Goal: Transaction & Acquisition: Subscribe to service/newsletter

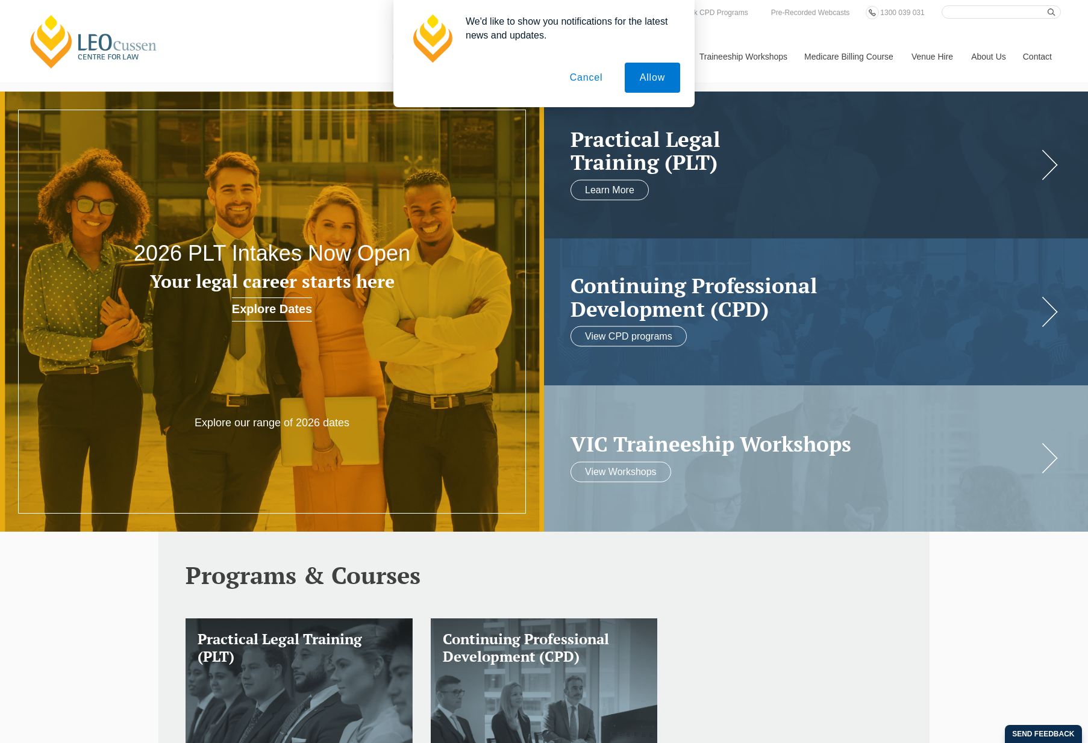
click at [587, 79] on button "Cancel" at bounding box center [586, 78] width 63 height 30
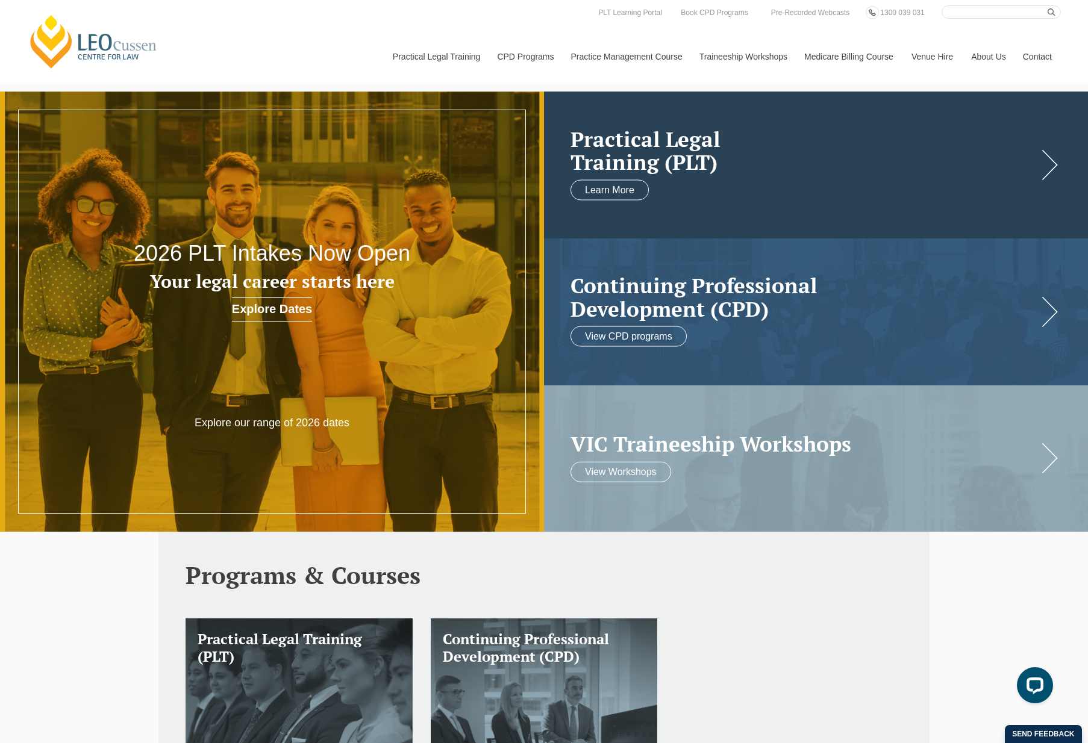
click at [967, 150] on h2 "Practical Legal Training (PLT)" at bounding box center [803, 150] width 467 height 46
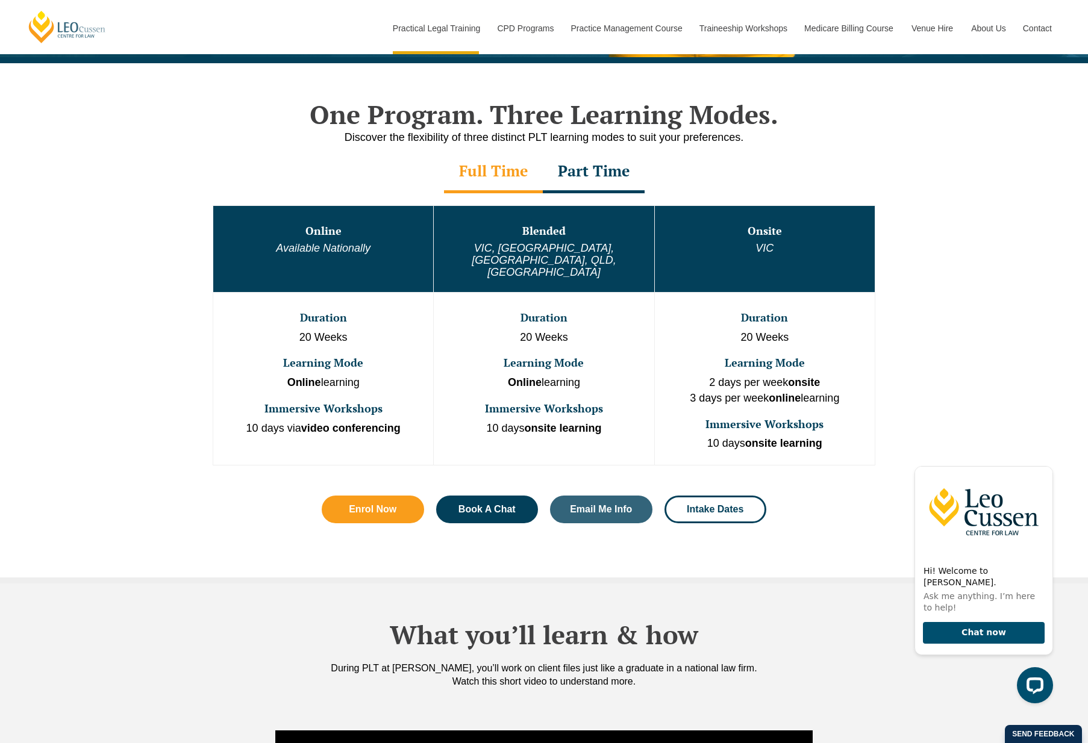
scroll to position [550, 0]
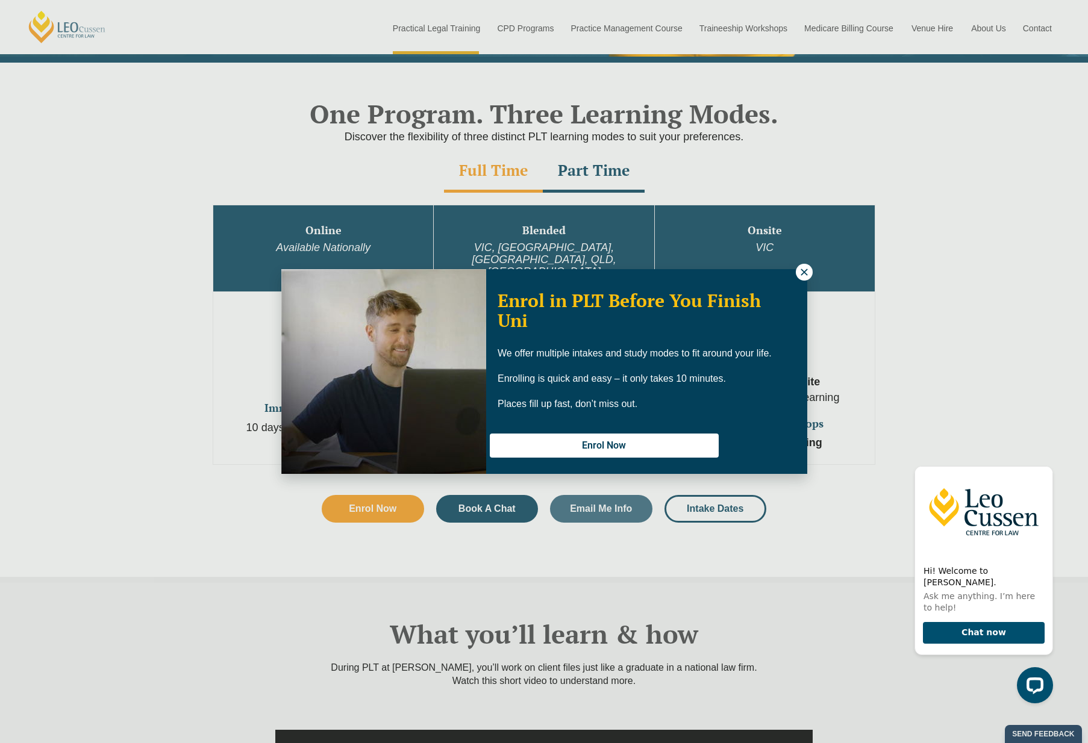
click at [807, 271] on icon at bounding box center [804, 272] width 11 height 11
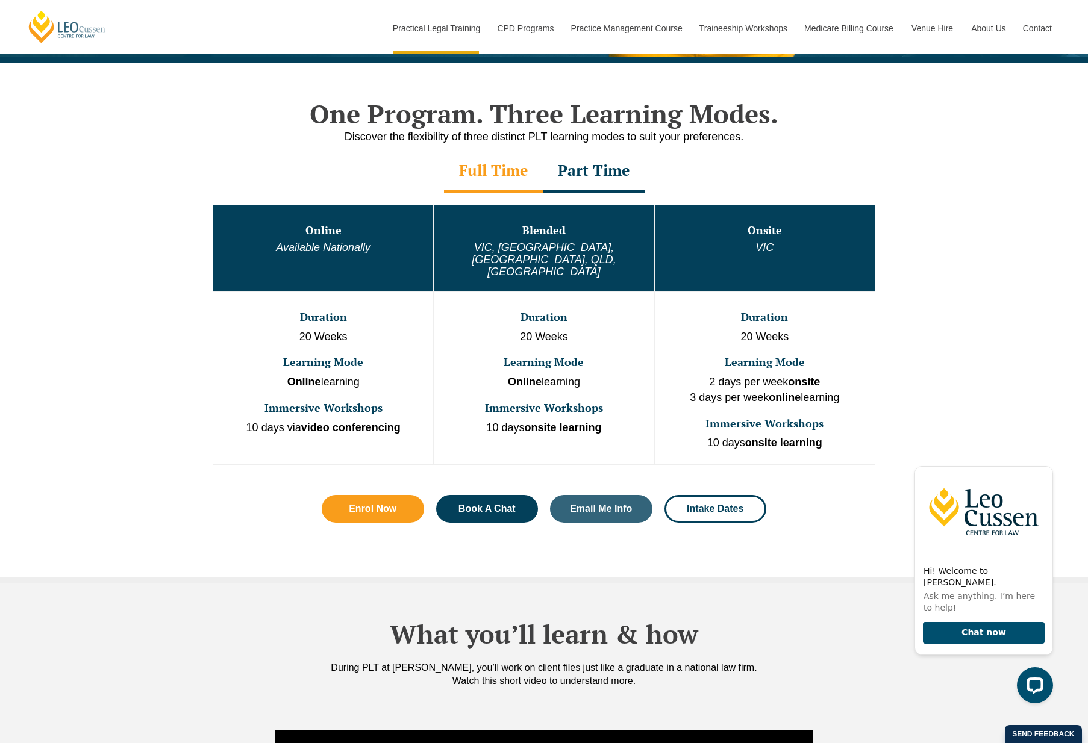
drag, startPoint x: 597, startPoint y: 178, endPoint x: 603, endPoint y: 179, distance: 6.7
click at [597, 178] on div "Part Time" at bounding box center [594, 172] width 102 height 42
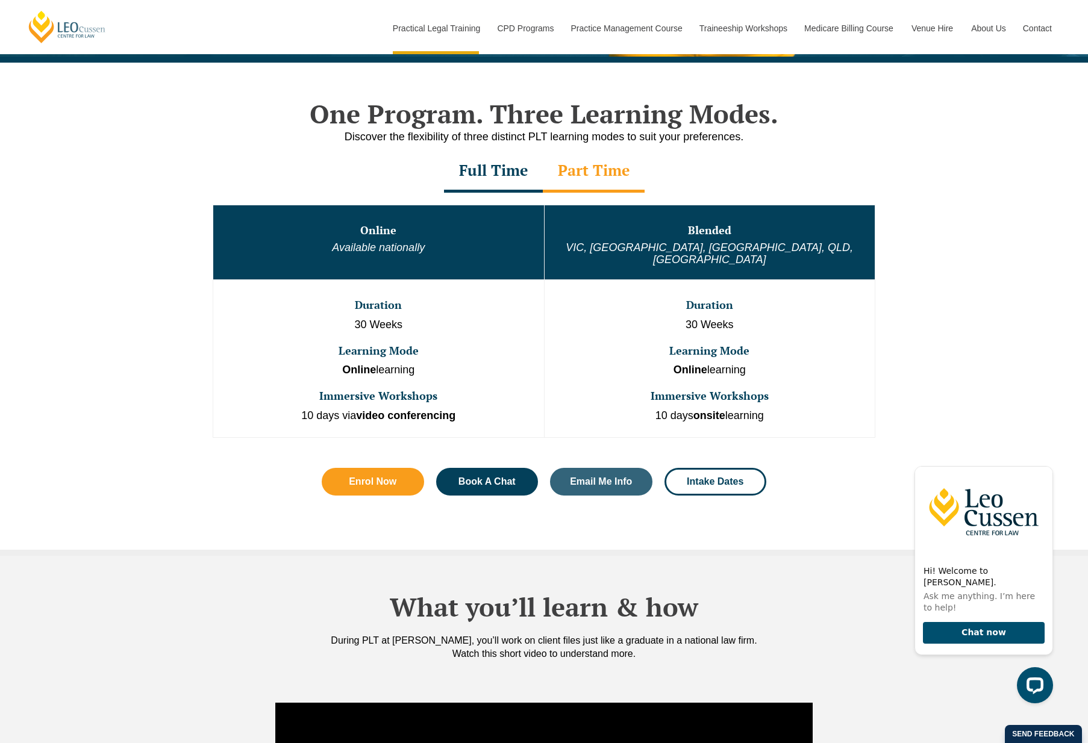
click at [955, 304] on div "One Program. Three Learning Modes. Discover the flexibility of three distinct P…" at bounding box center [544, 309] width 1088 height 493
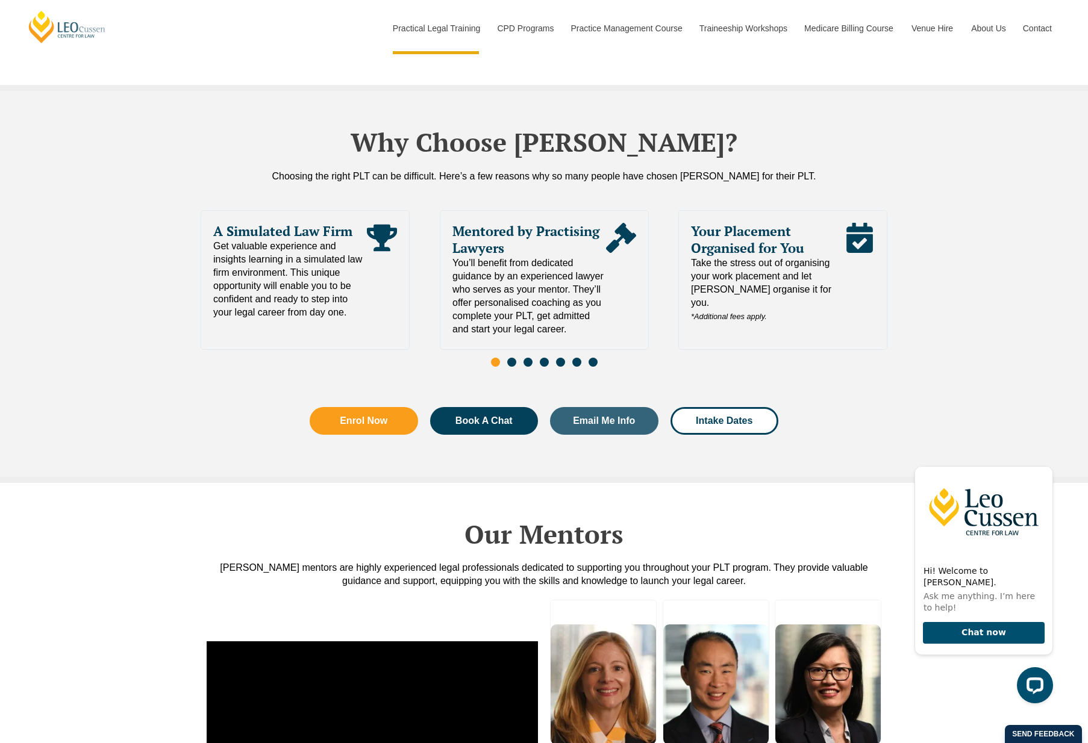
scroll to position [2531, 0]
click at [584, 416] on link "Email Me Info" at bounding box center [604, 422] width 108 height 28
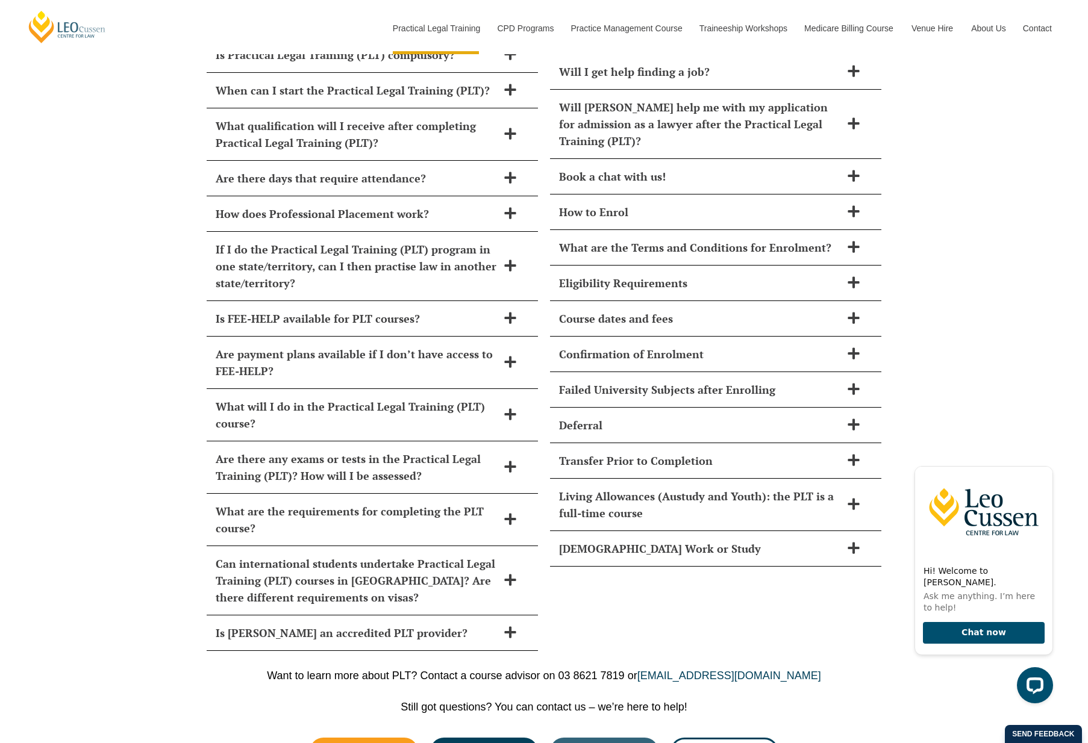
scroll to position [5534, 0]
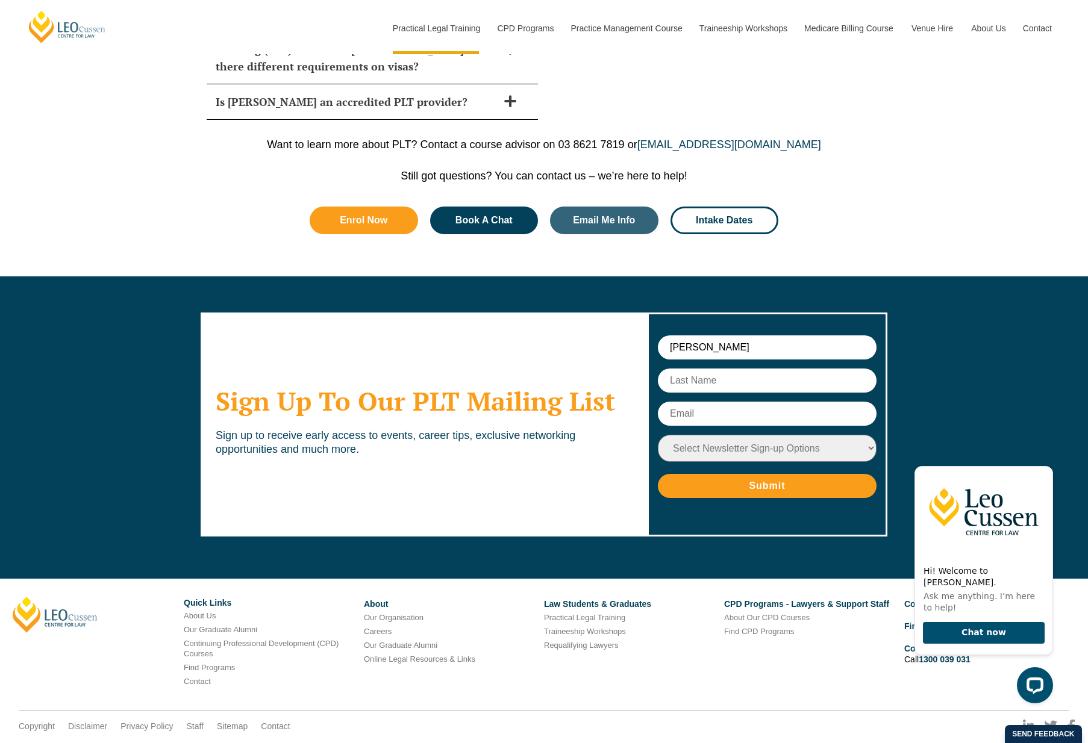
type input "Daniel"
type input "Hollingworth"
type input "daniel@lateralplanning.com.au"
select select "tfa_10"
click at [771, 474] on input "Submit" at bounding box center [767, 486] width 219 height 24
